Goal: Check status: Check status

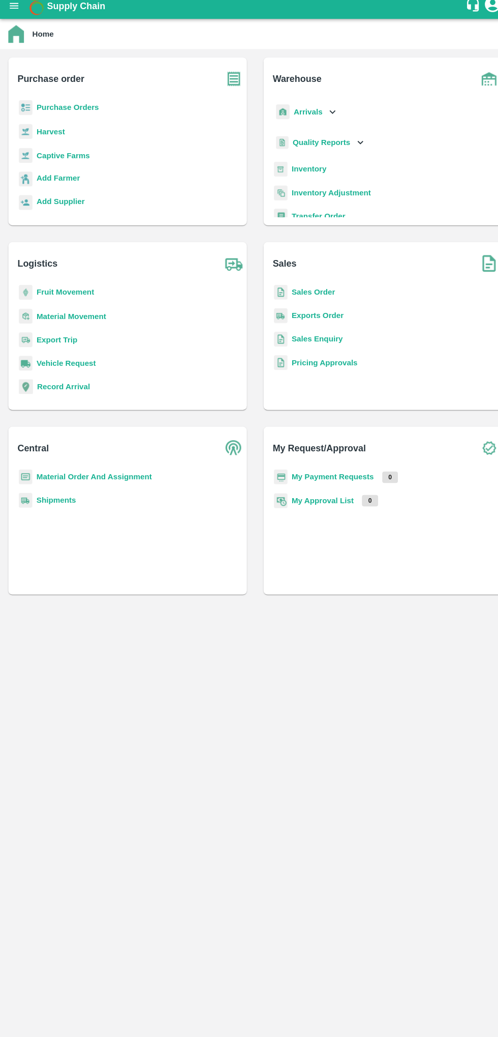
click at [49, 113] on b "Purchase Orders" at bounding box center [66, 112] width 61 height 8
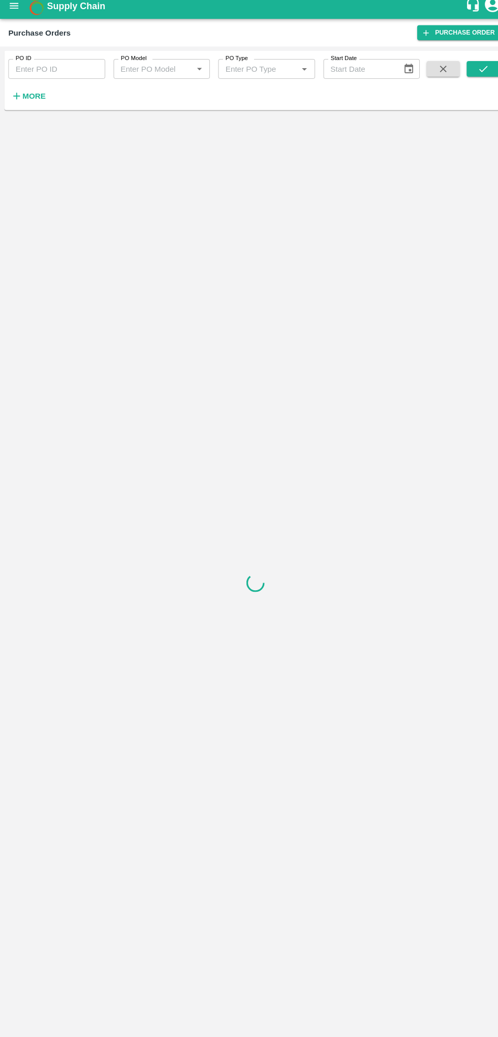
click at [22, 63] on label "PO ID" at bounding box center [22, 64] width 15 height 8
click at [22, 65] on input "PO ID" at bounding box center [55, 74] width 95 height 19
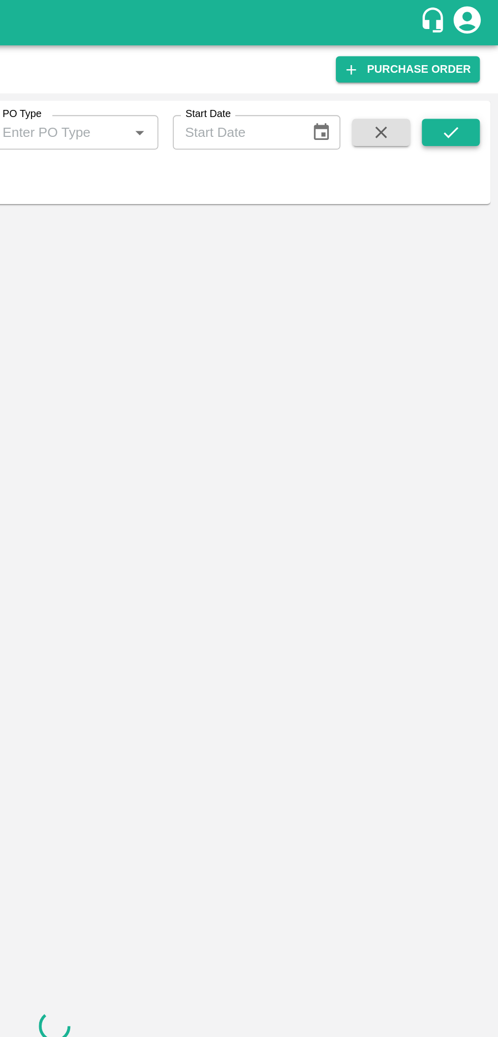
type input "176732"
click at [476, 69] on icon "submit" at bounding box center [471, 74] width 11 height 11
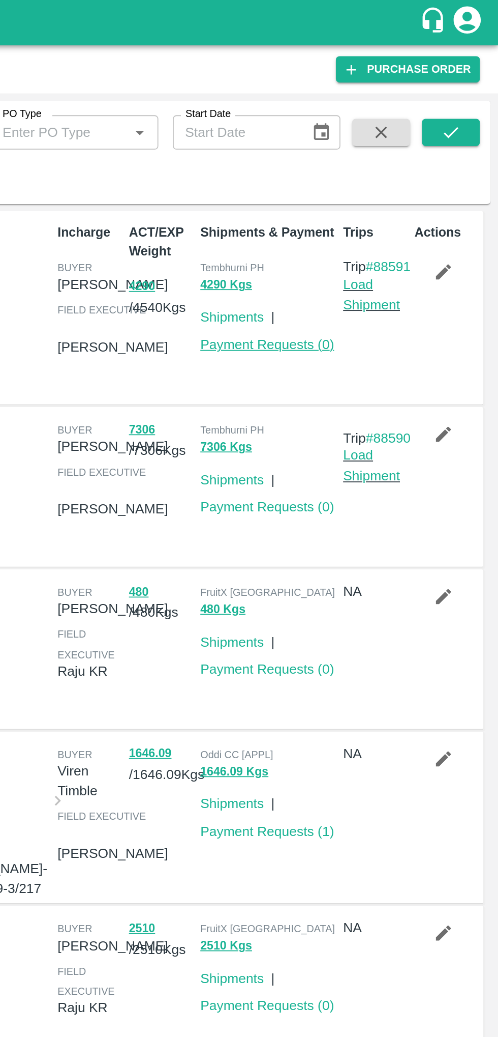
click at [355, 193] on link "Payment Requests ( 0 )" at bounding box center [369, 193] width 75 height 8
click at [466, 75] on icon "submit" at bounding box center [471, 74] width 11 height 11
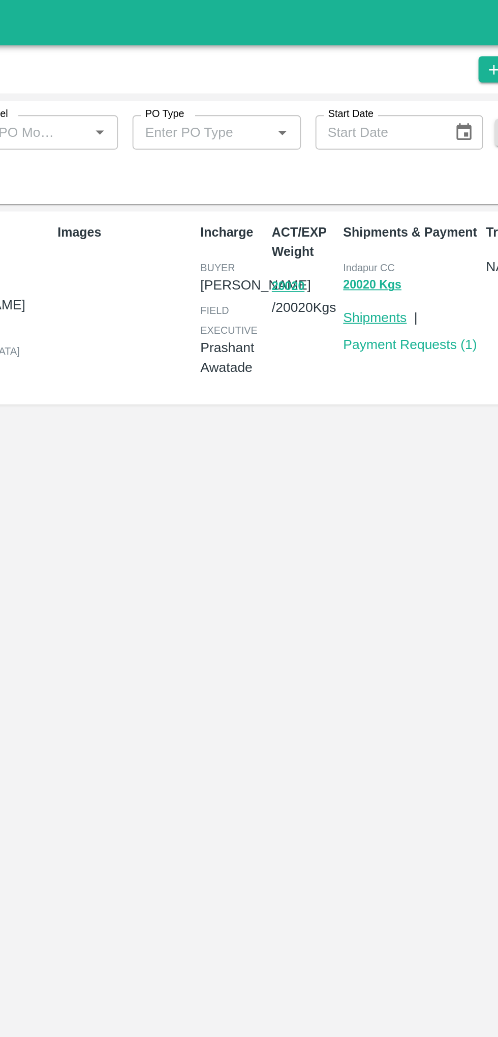
click at [365, 179] on link "Shipments" at bounding box center [350, 178] width 36 height 8
click at [400, 193] on link "Payment Requests ( 1 )" at bounding box center [369, 193] width 75 height 8
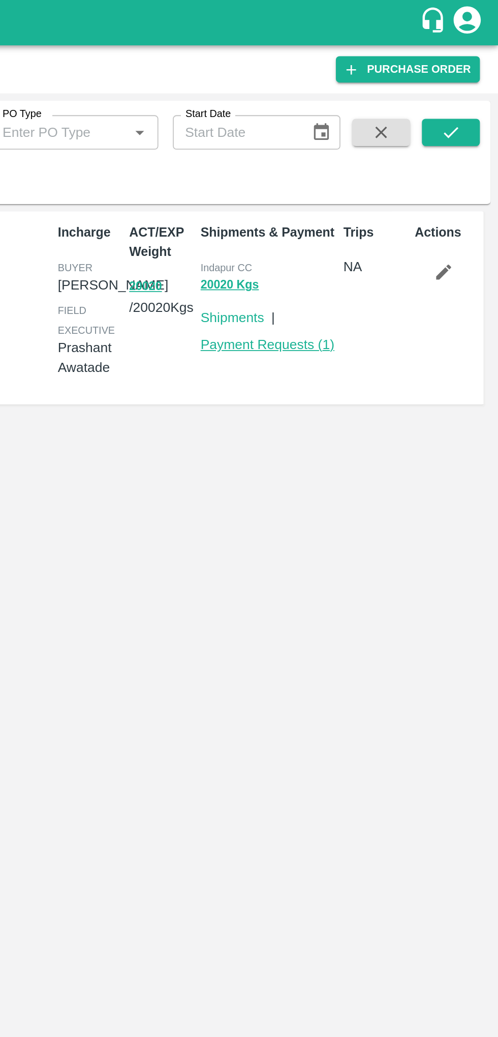
click at [354, 191] on link "Payment Requests ( 1 )" at bounding box center [369, 193] width 75 height 8
click at [297, 165] on button "20020" at bounding box center [300, 161] width 18 height 12
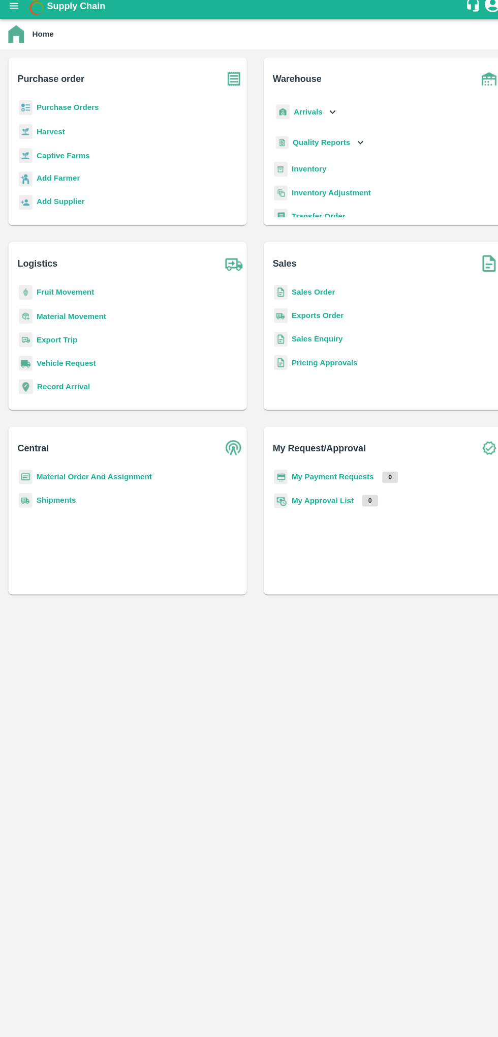
click at [48, 113] on b "Purchase Orders" at bounding box center [66, 112] width 61 height 8
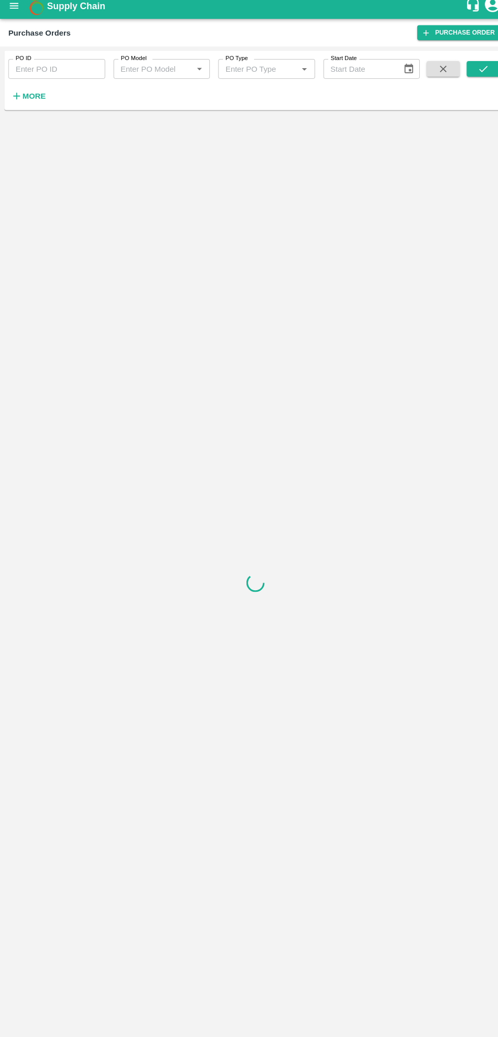
click at [44, 73] on input "PO ID" at bounding box center [55, 74] width 95 height 19
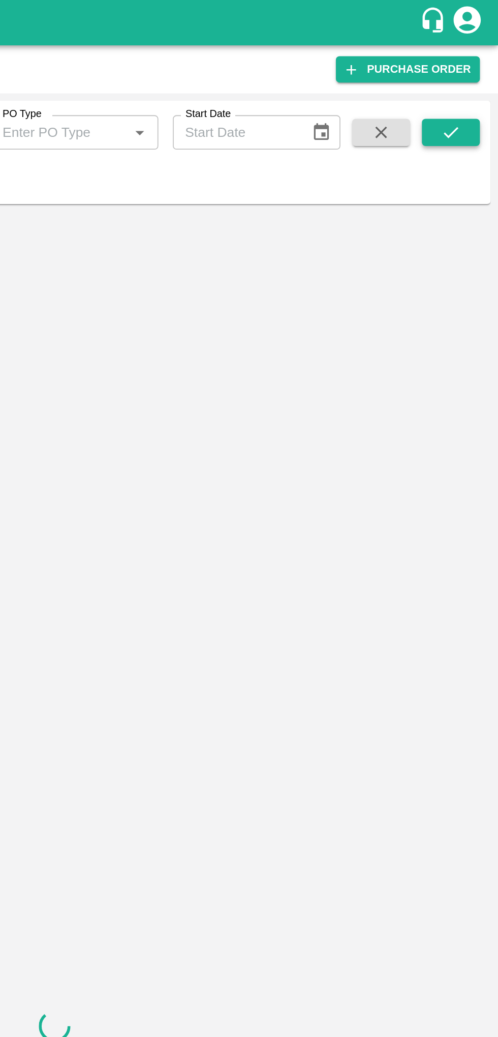
type input "176733"
click at [467, 76] on icon "submit" at bounding box center [471, 74] width 11 height 11
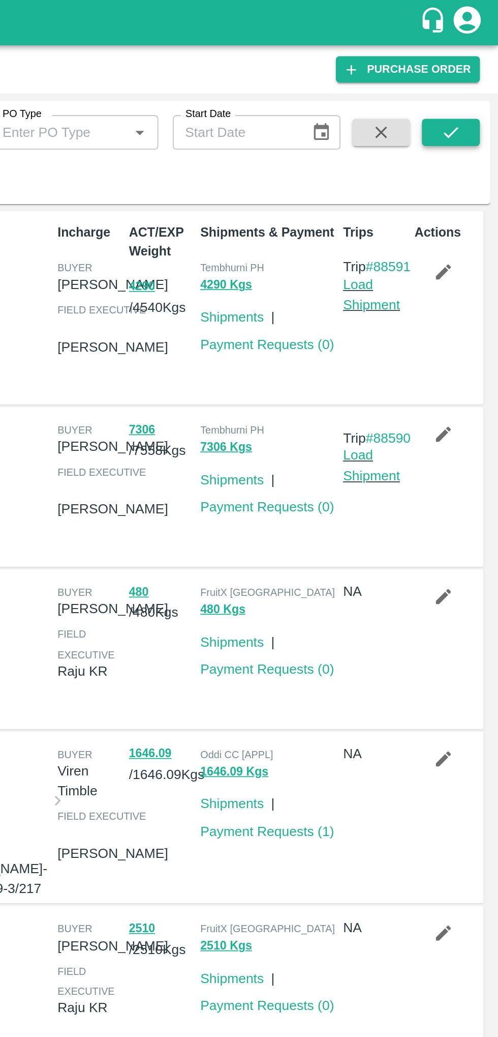
click at [475, 77] on icon "submit" at bounding box center [471, 74] width 11 height 11
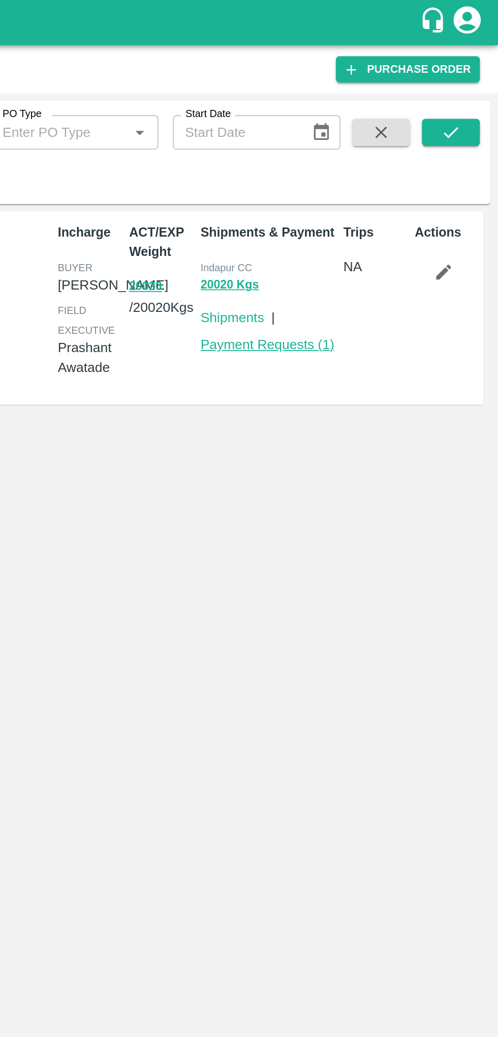
click at [367, 196] on link "Payment Requests ( 1 )" at bounding box center [369, 193] width 75 height 8
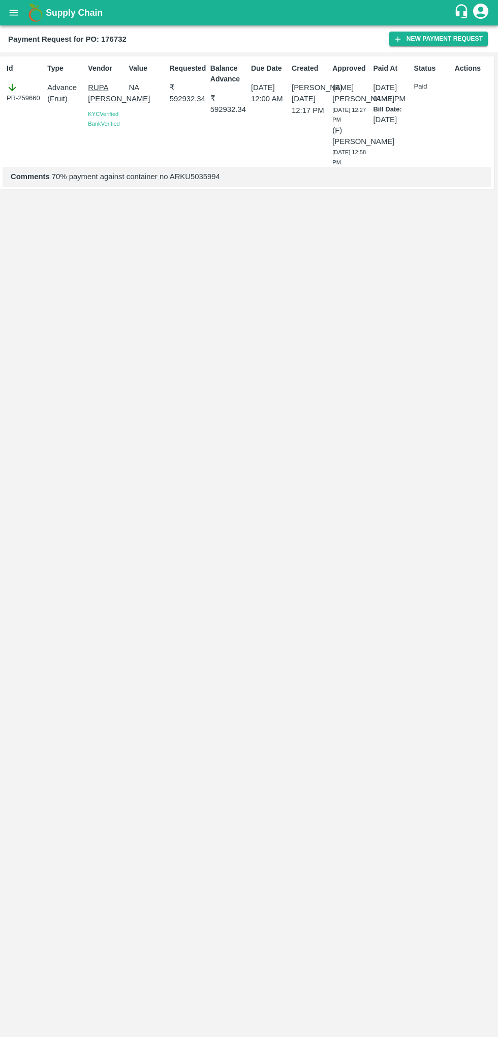
click at [402, 102] on p "[DATE] 01:41 PM" at bounding box center [391, 93] width 37 height 23
click at [422, 103] on div "Status Paid" at bounding box center [430, 113] width 41 height 108
click at [442, 94] on div "Status Paid" at bounding box center [430, 113] width 41 height 108
click at [98, 119] on div "KYC Verified" at bounding box center [106, 114] width 37 height 10
click at [95, 129] on div "Bank Verified" at bounding box center [106, 124] width 37 height 10
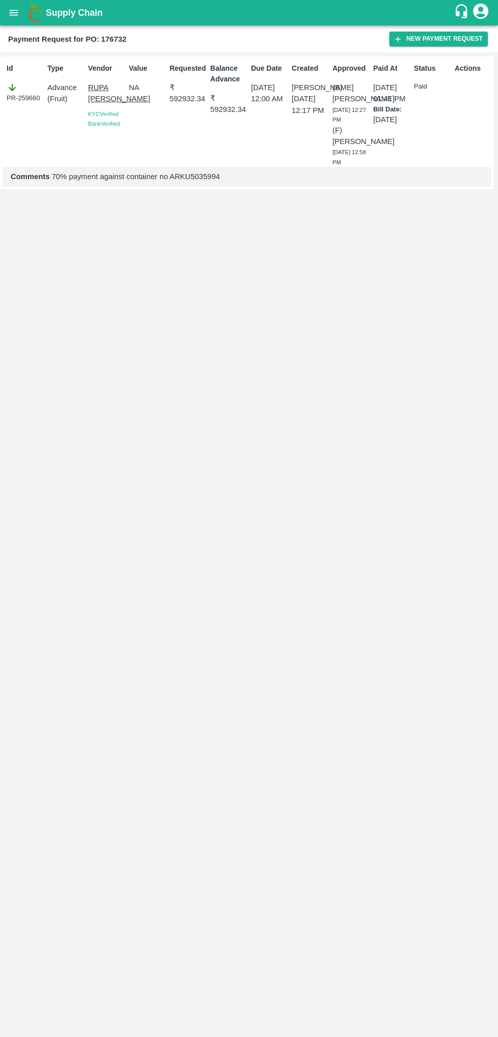
click at [97, 105] on p "RUPA [PERSON_NAME]" at bounding box center [106, 93] width 37 height 23
click at [13, 40] on b "Payment Request for PO: 176733" at bounding box center [67, 39] width 119 height 8
click at [19, 10] on button "open drawer" at bounding box center [13, 12] width 23 height 23
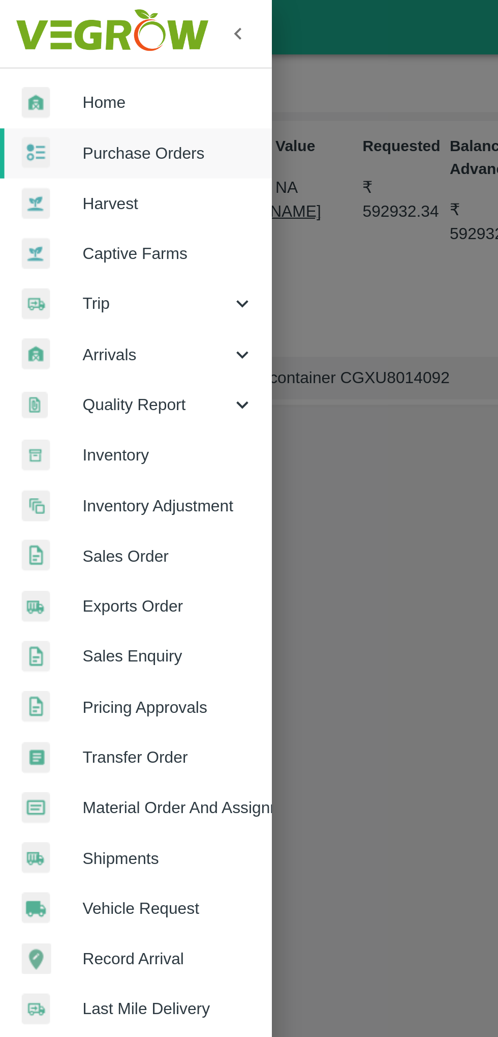
click at [87, 68] on span "Purchase Orders" at bounding box center [79, 71] width 80 height 11
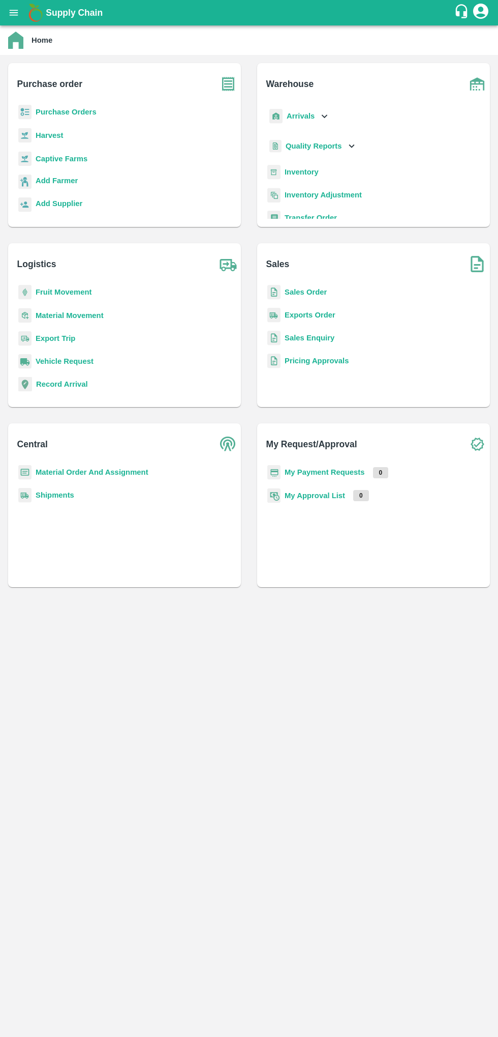
click at [62, 112] on b "Purchase Orders" at bounding box center [66, 112] width 61 height 8
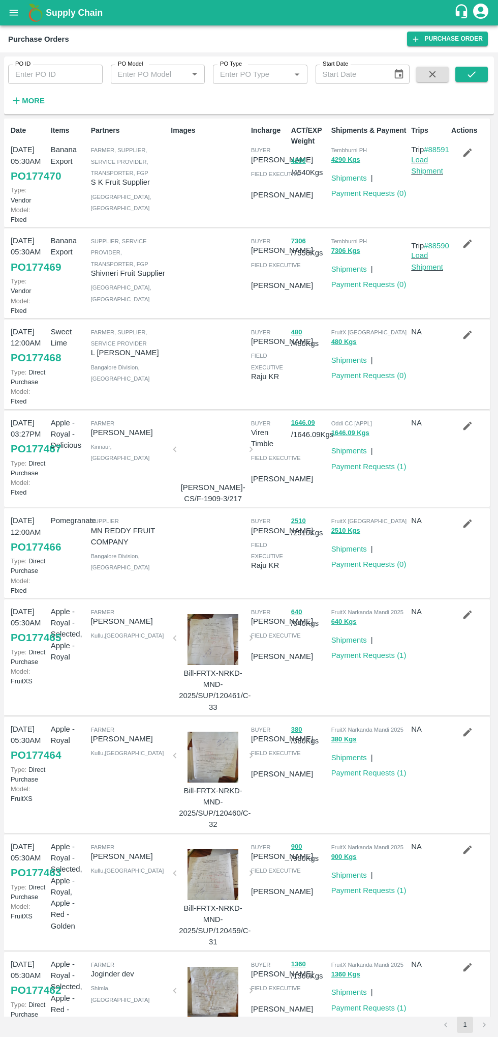
click at [41, 77] on input "PO ID" at bounding box center [55, 74] width 95 height 19
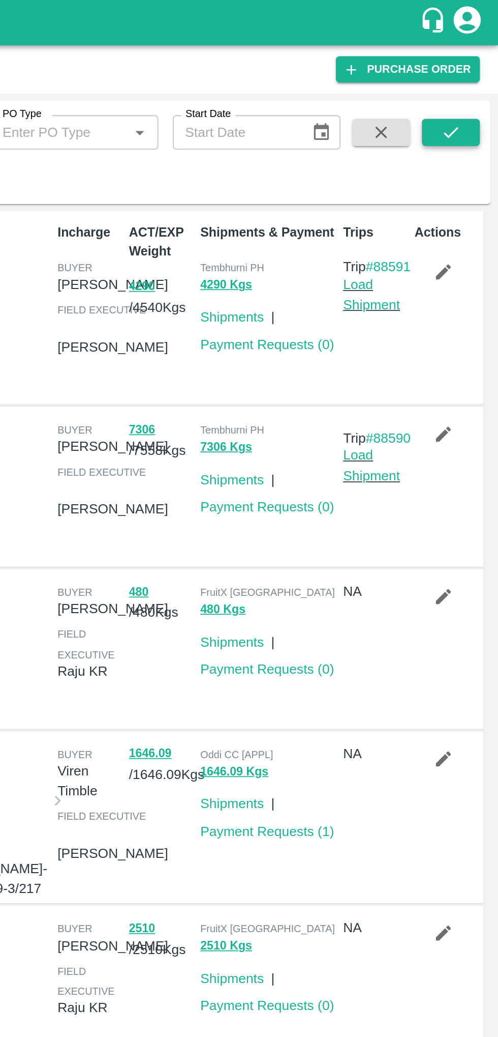
type input "176732"
click at [472, 74] on icon "submit" at bounding box center [471, 74] width 11 height 11
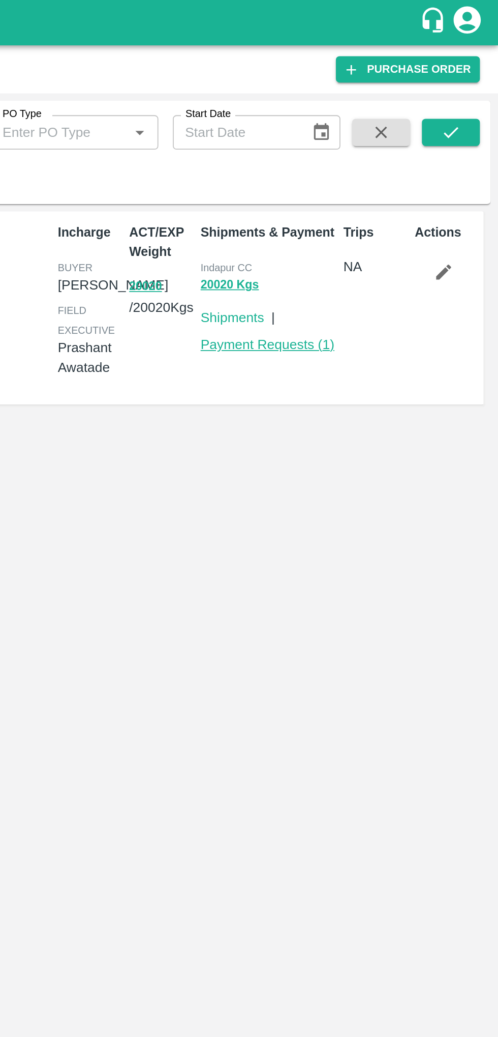
click at [393, 191] on link "Payment Requests ( 1 )" at bounding box center [369, 193] width 75 height 8
click at [344, 162] on button "20020 Kgs" at bounding box center [348, 160] width 33 height 12
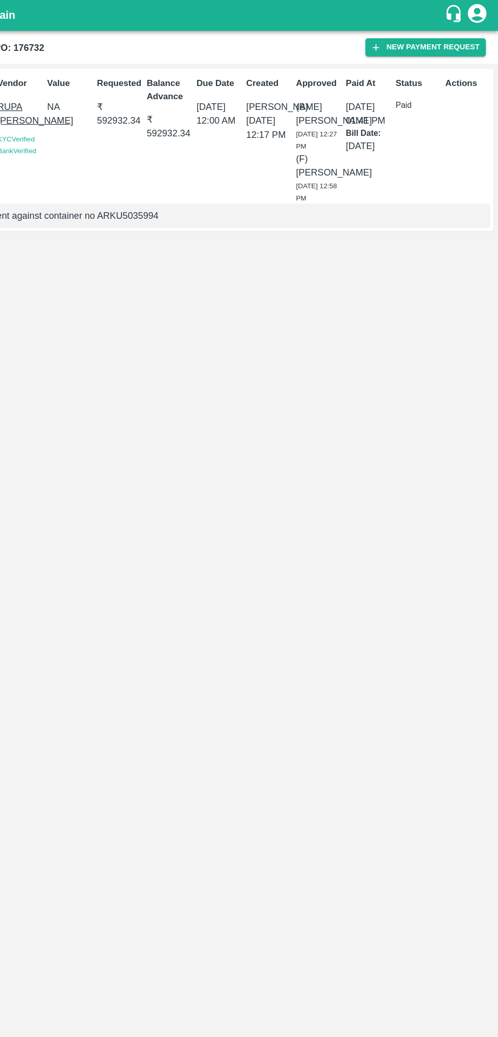
click at [377, 114] on p "Bill Date:" at bounding box center [391, 110] width 37 height 10
click at [359, 102] on p "(B) Ayush Khandal" at bounding box center [351, 93] width 37 height 23
click at [392, 595] on div "Id PR-259660 Type Advance ( Fruit ) Vendor RUPA GAURANG SANKHESARA KYC Verified…" at bounding box center [249, 544] width 498 height 984
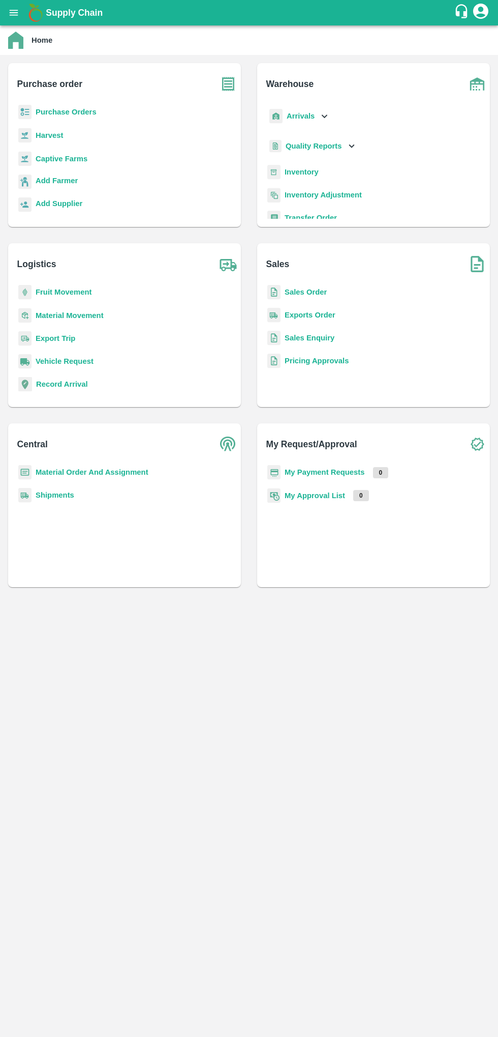
click at [12, 16] on icon "open drawer" at bounding box center [13, 12] width 11 height 11
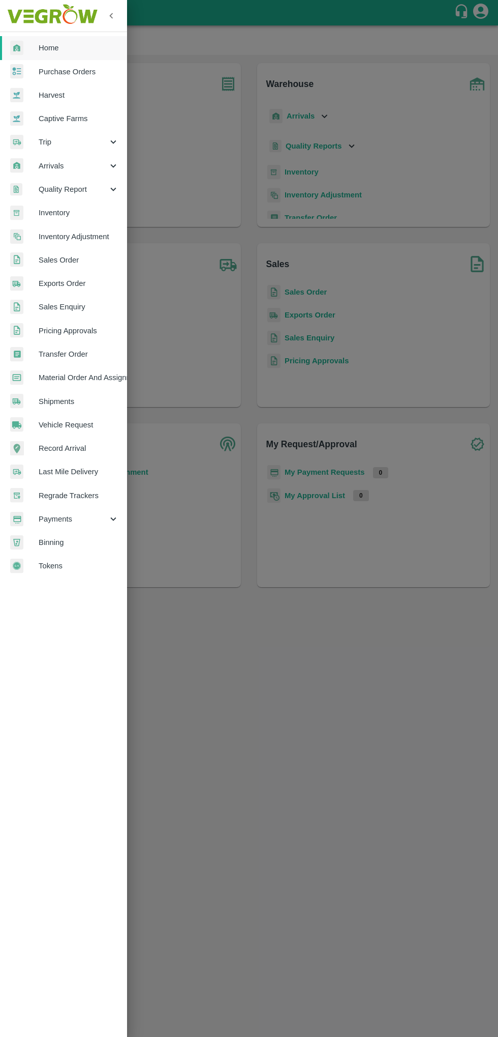
click at [60, 69] on span "Purchase Orders" at bounding box center [79, 71] width 80 height 11
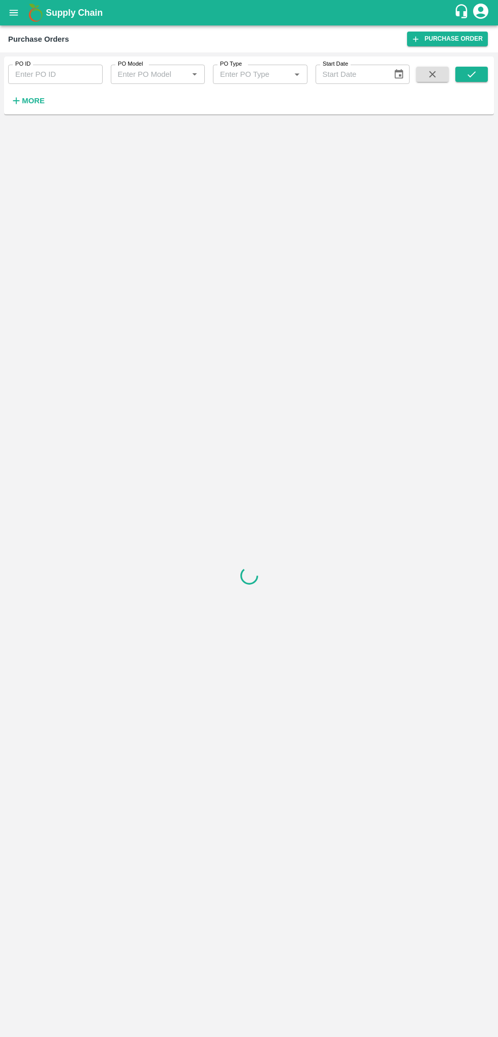
click at [51, 74] on input "PO ID" at bounding box center [55, 74] width 95 height 19
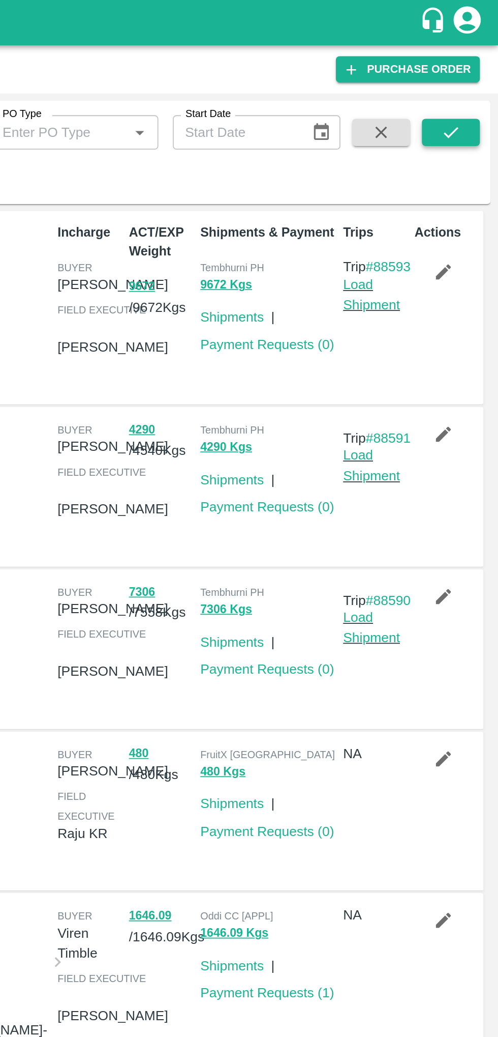
type input "176732"
click at [473, 68] on button "submit" at bounding box center [472, 74] width 33 height 15
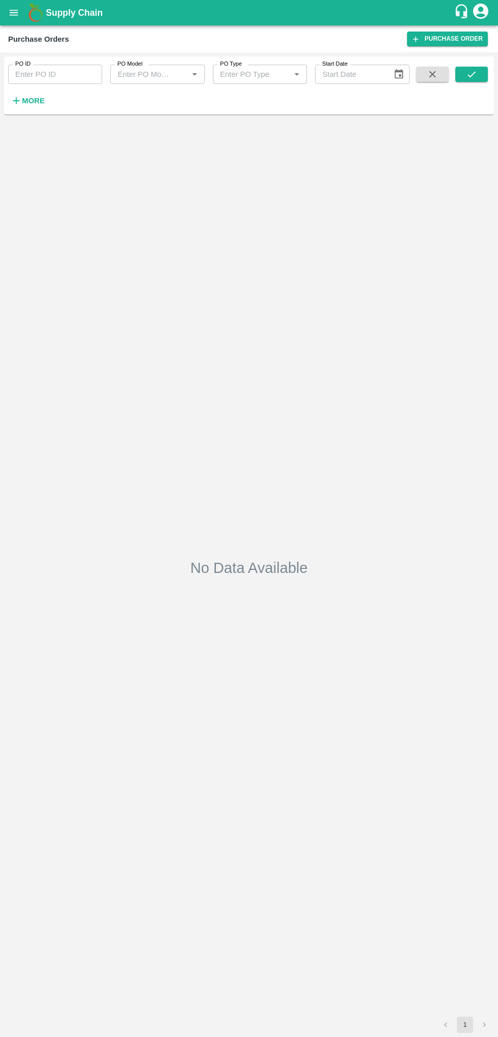
type input "176732"
